Goal: Information Seeking & Learning: Check status

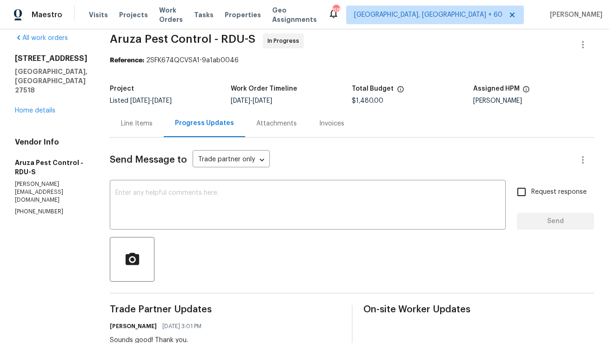
scroll to position [5, 0]
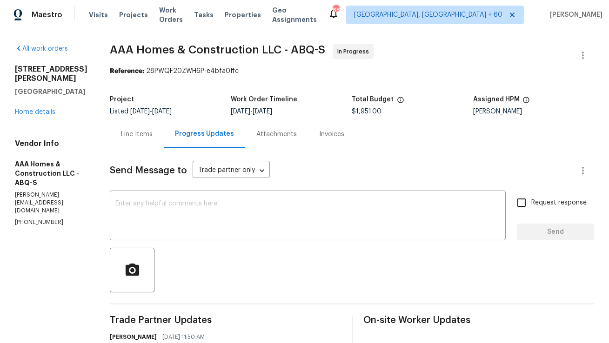
click at [134, 135] on div "Line Items" at bounding box center [137, 134] width 32 height 9
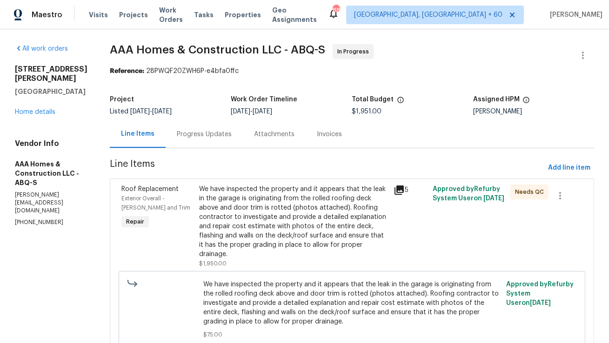
click at [228, 208] on div "We have inspected the property and it appears that the leak in the garage is or…" at bounding box center [293, 222] width 189 height 74
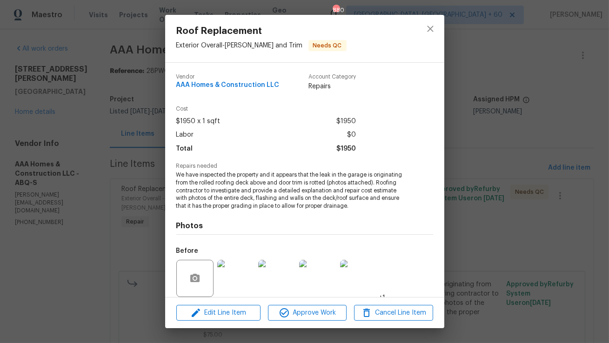
scroll to position [70, 0]
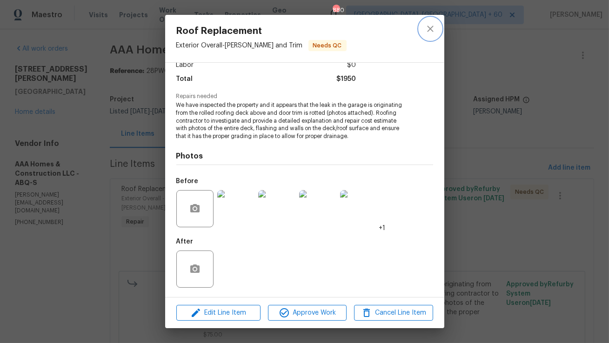
click at [433, 30] on icon "close" at bounding box center [430, 28] width 11 height 11
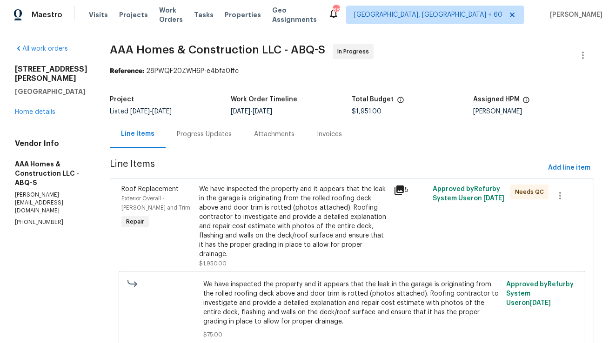
click at [205, 136] on div "Progress Updates" at bounding box center [204, 134] width 55 height 9
